Goal: Task Accomplishment & Management: Use online tool/utility

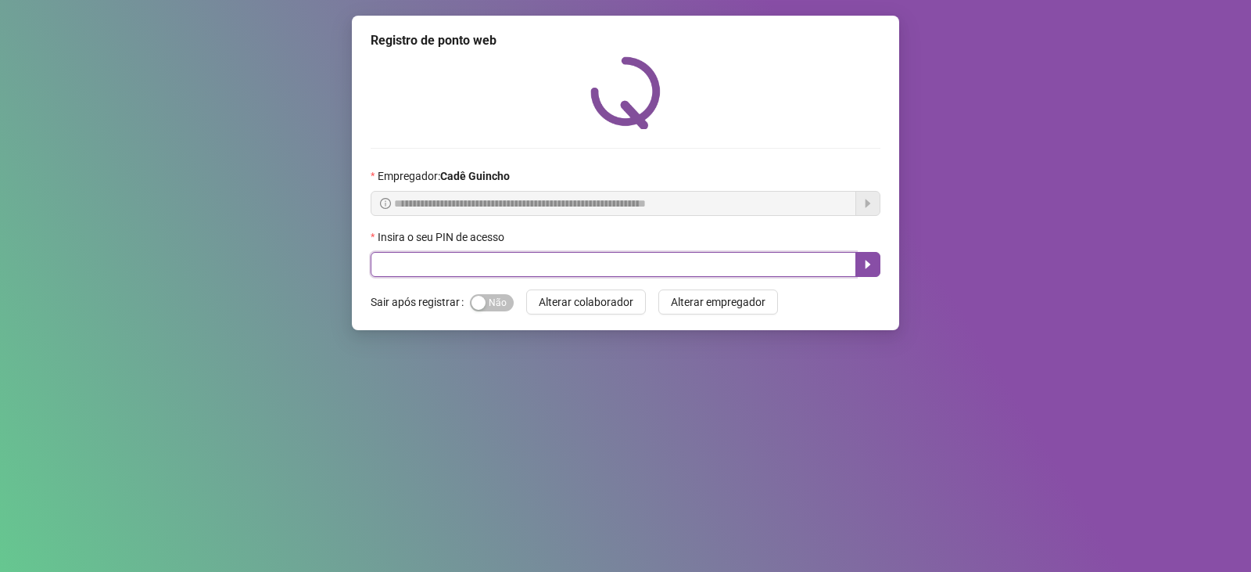
click at [475, 252] on input "text" at bounding box center [614, 264] width 486 height 25
type input "*"
type input "*****"
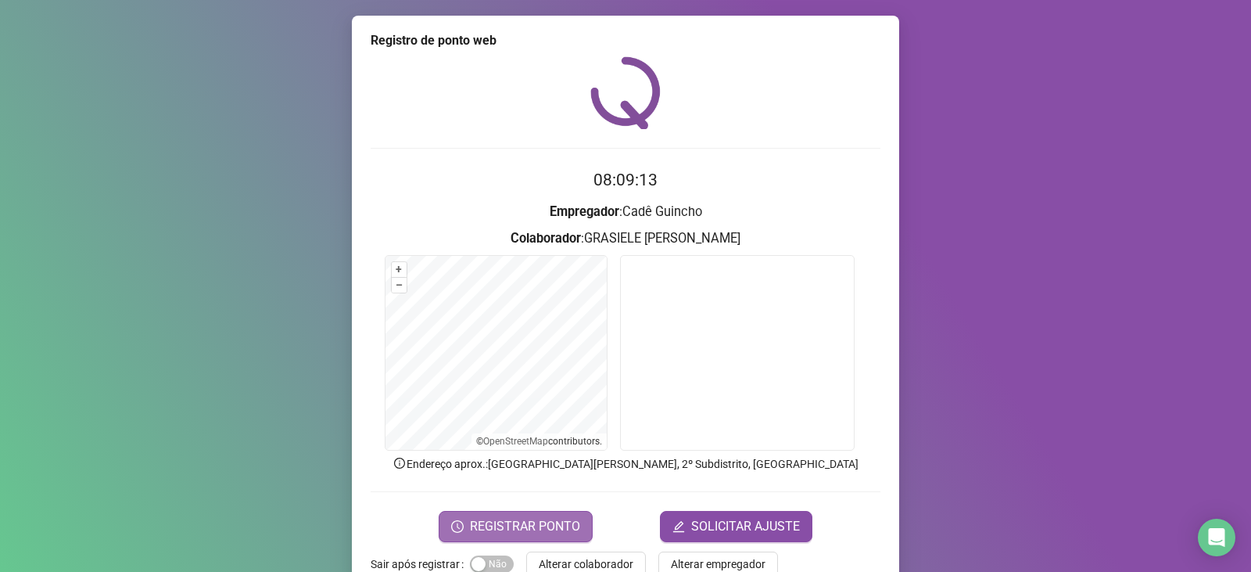
click at [521, 527] on span "REGISTRAR PONTO" at bounding box center [525, 526] width 110 height 19
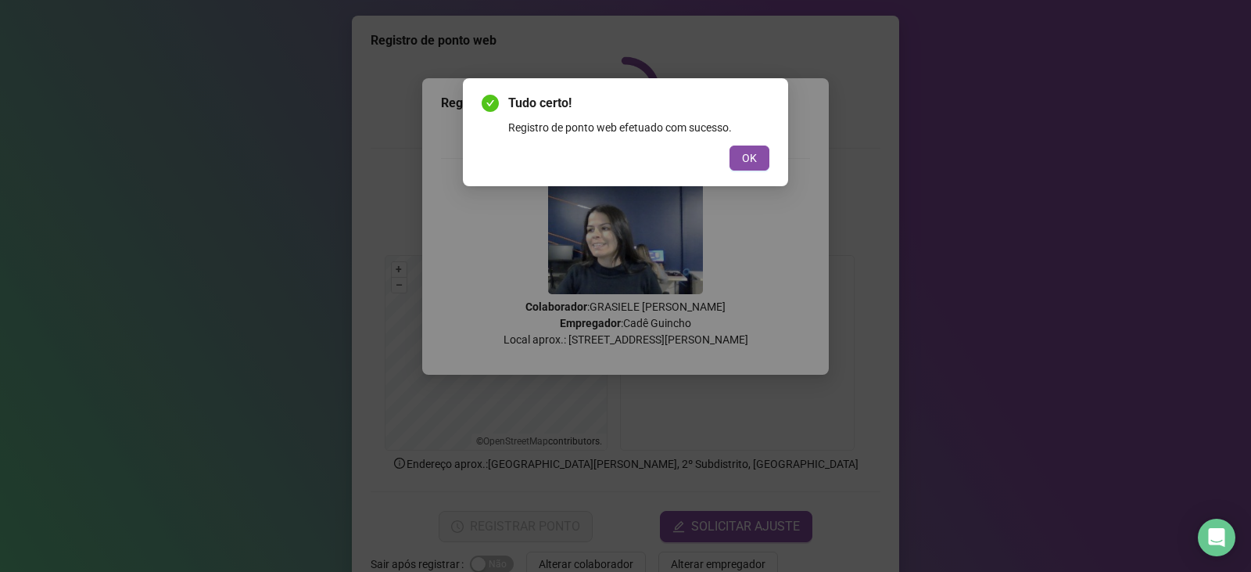
click at [724, 160] on div "OK" at bounding box center [626, 157] width 288 height 25
click at [738, 160] on button "OK" at bounding box center [749, 157] width 40 height 25
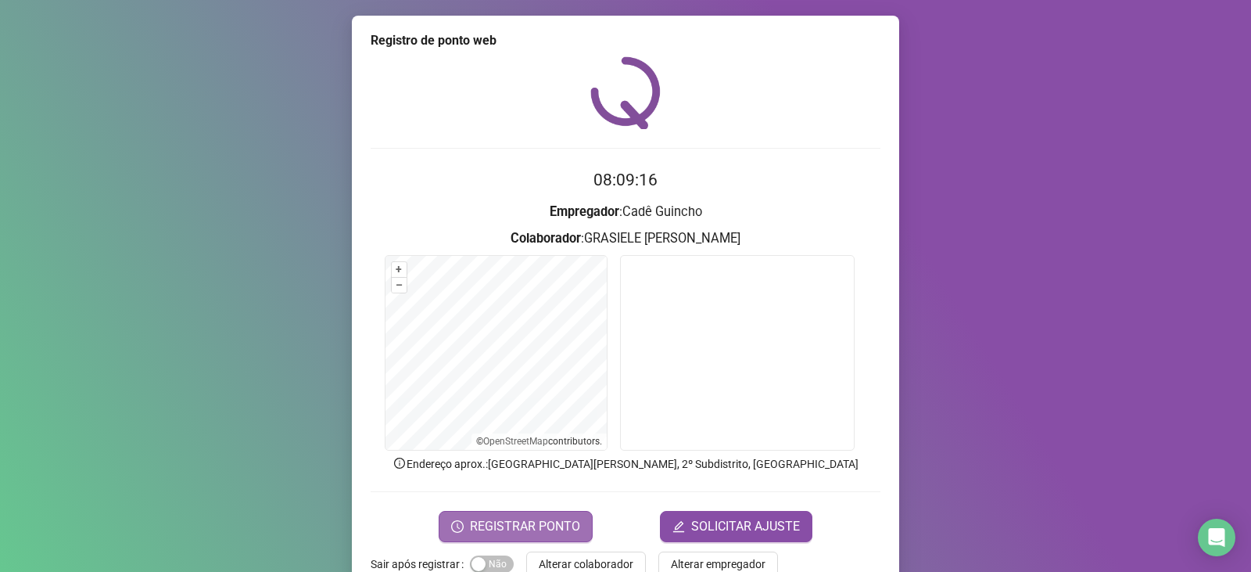
click at [534, 515] on button "REGISTRAR PONTO" at bounding box center [516, 526] width 154 height 31
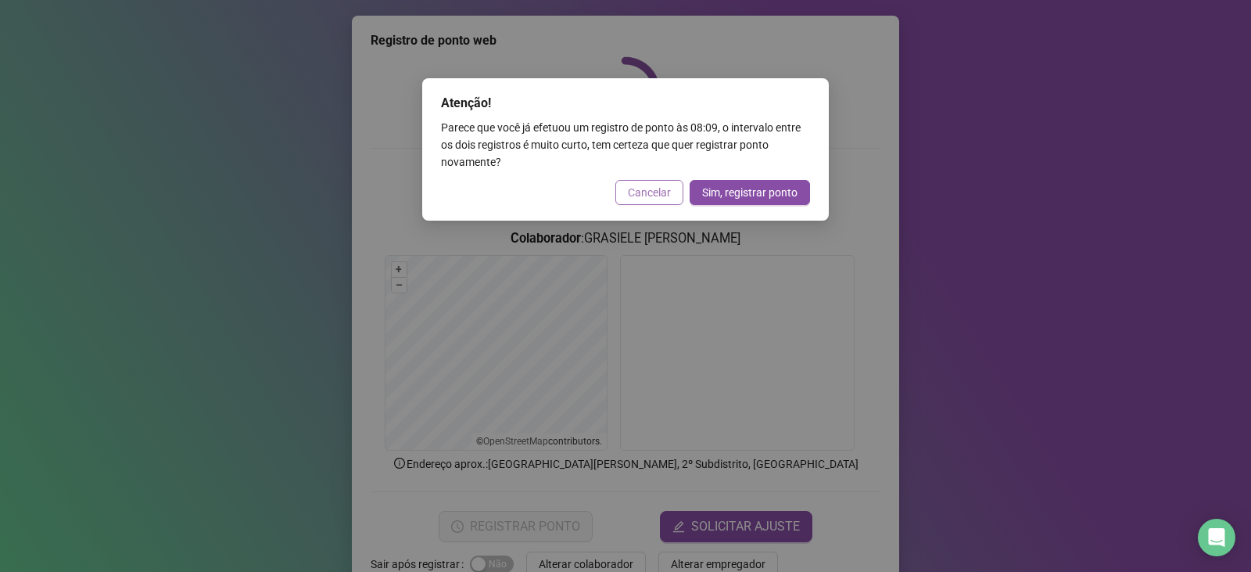
click at [647, 181] on div "Atenção! Parece que você já efetuou um registro de ponto às 08:09 , o intervalo…" at bounding box center [625, 149] width 407 height 142
click at [645, 182] on button "Cancelar" at bounding box center [649, 192] width 68 height 25
